Goal: Navigation & Orientation: Understand site structure

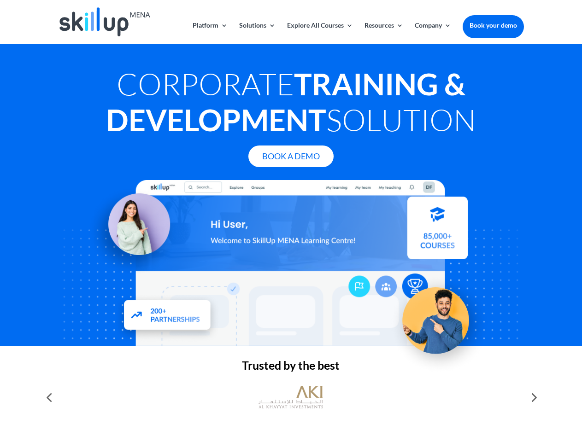
click at [291, 221] on div at bounding box center [290, 263] width 465 height 166
click at [257, 33] on link "Solutions" at bounding box center [257, 33] width 36 height 22
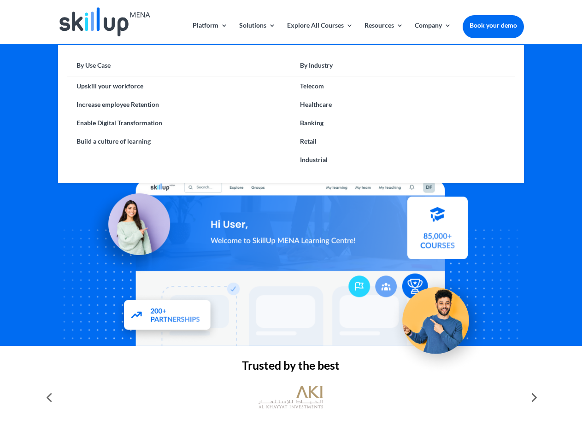
click at [319, 33] on link "Explore All Courses" at bounding box center [320, 33] width 66 height 22
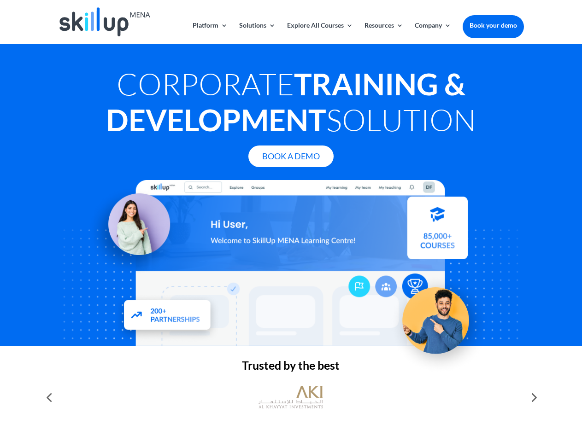
click at [383, 33] on link "Resources" at bounding box center [384, 33] width 39 height 22
click at [433, 33] on link "Company" at bounding box center [433, 33] width 36 height 22
click at [291, 398] on img at bounding box center [291, 398] width 65 height 32
